Goal: Information Seeking & Learning: Learn about a topic

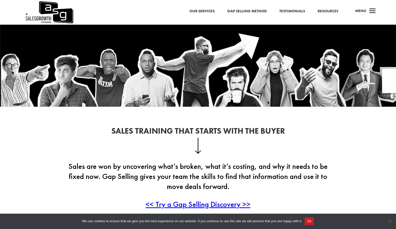
scroll to position [50, 0]
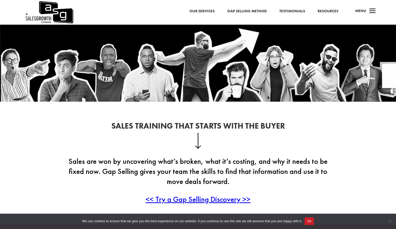
click at [311, 222] on button "Ok" at bounding box center [308, 221] width 9 height 8
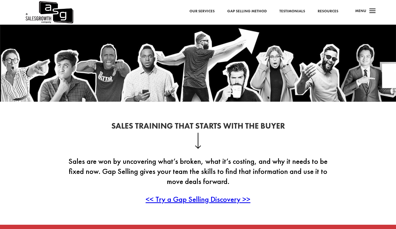
click at [373, 10] on span "a" at bounding box center [372, 11] width 10 height 10
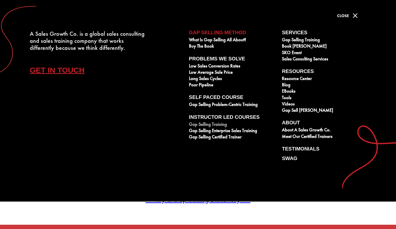
click at [211, 124] on link "Gap Selling Training" at bounding box center [232, 125] width 87 height 6
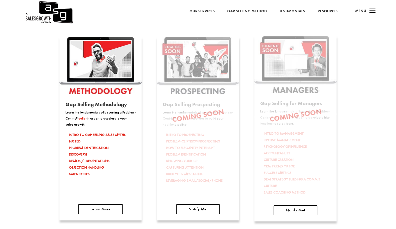
scroll to position [831, 0]
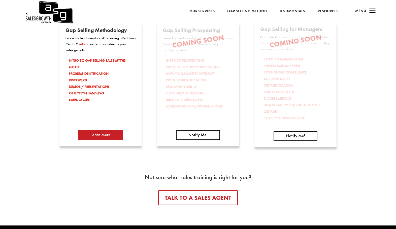
click at [109, 136] on link "Learn More" at bounding box center [100, 135] width 45 height 10
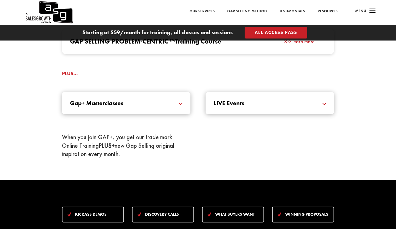
scroll to position [529, 0]
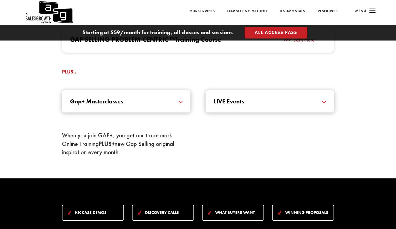
click at [179, 100] on h5 "Gap+ Masterclasses" at bounding box center [126, 101] width 112 height 6
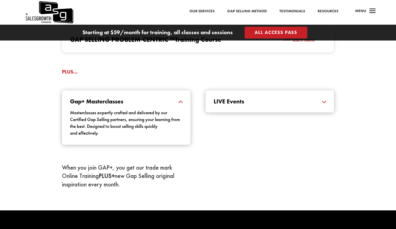
click at [326, 99] on h5 "LIVE Events" at bounding box center [269, 101] width 112 height 6
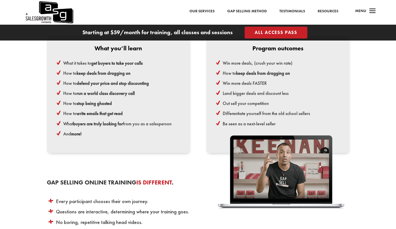
scroll to position [1208, 0]
click at [292, 30] on link "All Access Pass" at bounding box center [275, 33] width 63 height 12
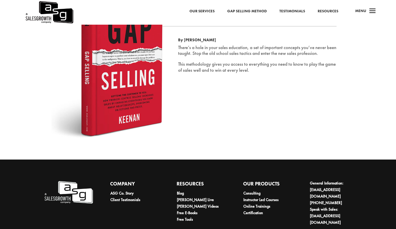
scroll to position [800, 0]
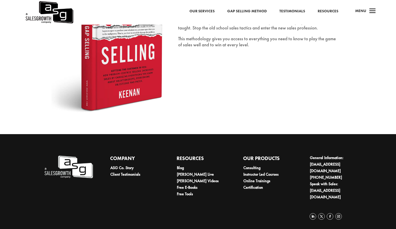
click at [22, 105] on div "Gap Selling Order your copy Amazon | [PERSON_NAME] & [PERSON_NAME] By [PERSON_N…" at bounding box center [91, 44] width 142 height 139
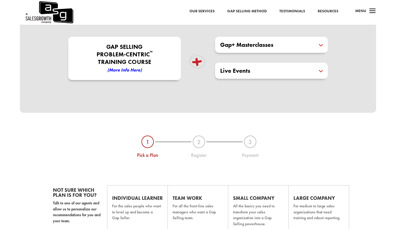
scroll to position [170, 0]
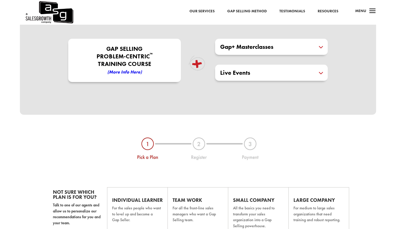
click at [128, 72] on em "(More Info here)" at bounding box center [124, 72] width 34 height 6
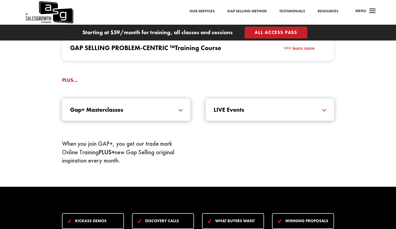
scroll to position [529, 0]
